Goal: Find contact information: Find contact information

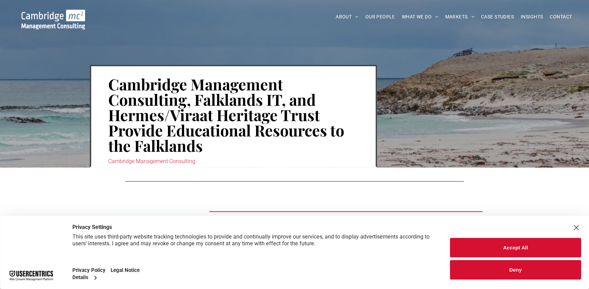
scroll to position [93, 0]
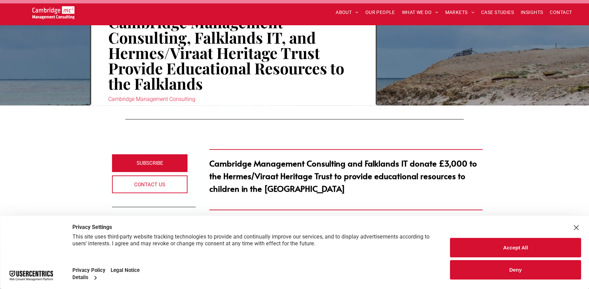
drag, startPoint x: 574, startPoint y: 231, endPoint x: 554, endPoint y: 189, distance: 46.6
click at [519, 269] on button "Deny" at bounding box center [515, 269] width 131 height 19
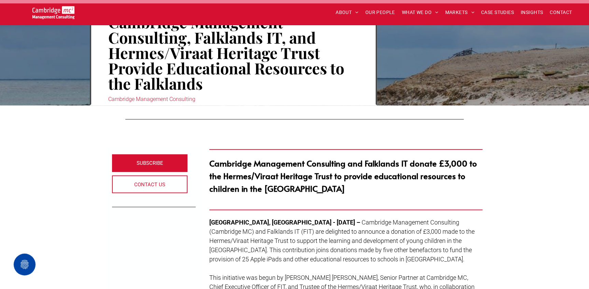
click at [359, 183] on p "Cambridge Management Consulting and Falklands IT donate £3,000 to the Hermes/Vi…" at bounding box center [345, 176] width 273 height 38
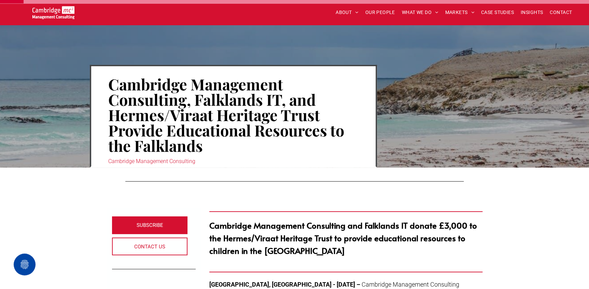
scroll to position [124, 0]
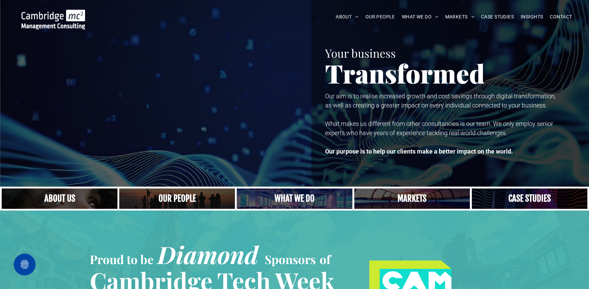
scroll to position [31, 0]
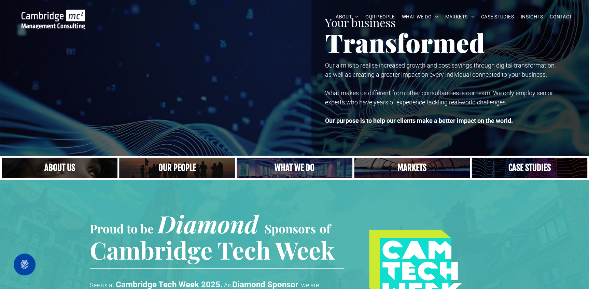
click at [178, 164] on link "A crowd in silhouette at sunset, on a rise or lookout point" at bounding box center [177, 168] width 123 height 22
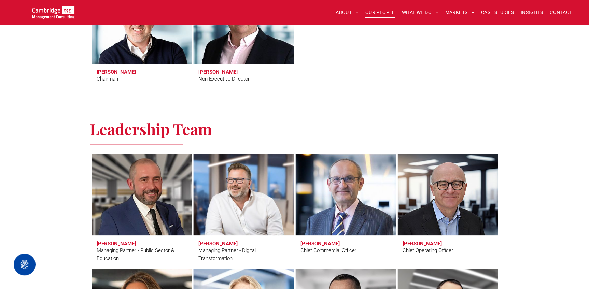
scroll to position [341, 0]
